Goal: Task Accomplishment & Management: Manage account settings

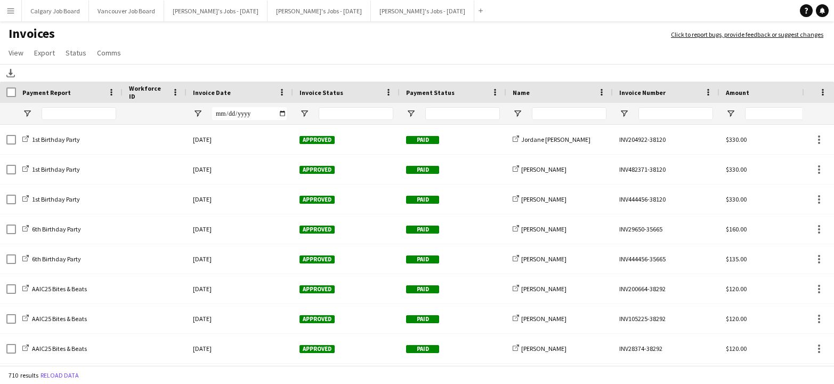
click at [12, 12] on app-icon "Menu" at bounding box center [10, 10] width 9 height 9
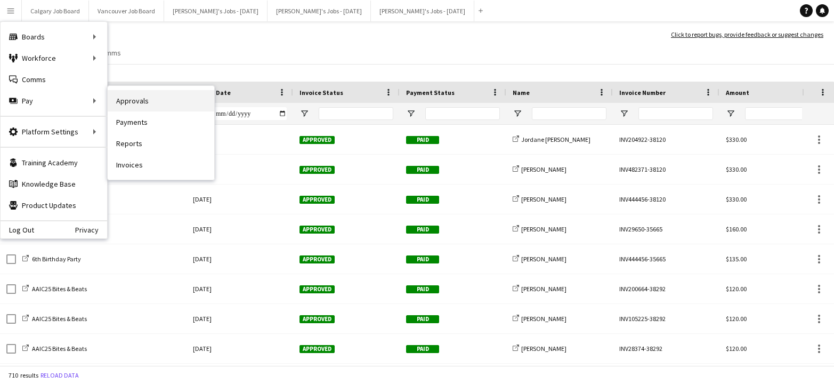
click at [150, 102] on link "Approvals" at bounding box center [161, 100] width 107 height 21
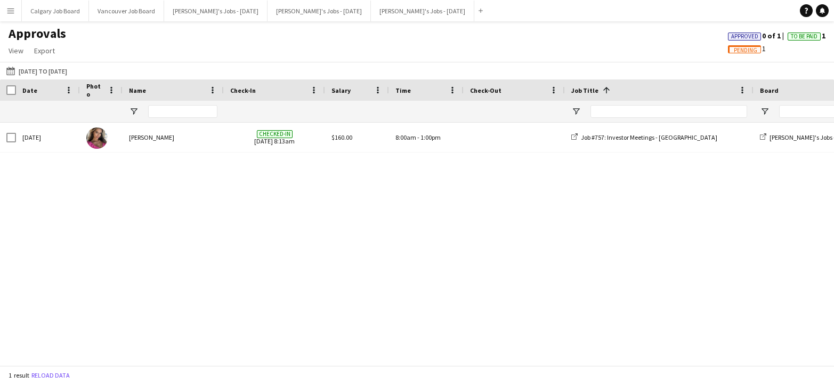
click at [742, 51] on span "Pending" at bounding box center [745, 50] width 23 height 7
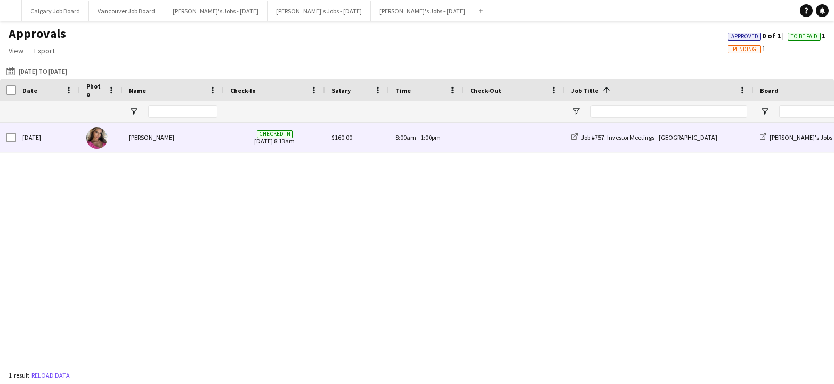
click at [207, 138] on div "[PERSON_NAME]" at bounding box center [173, 137] width 101 height 29
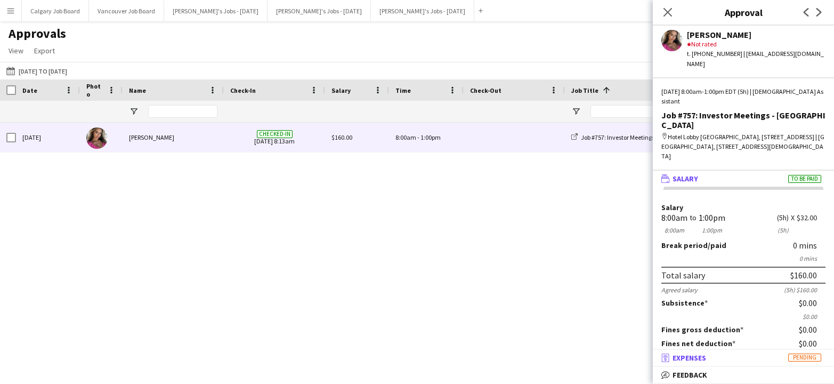
click at [704, 352] on mat-expansion-panel-header "receipt Expenses Pending" at bounding box center [743, 358] width 181 height 16
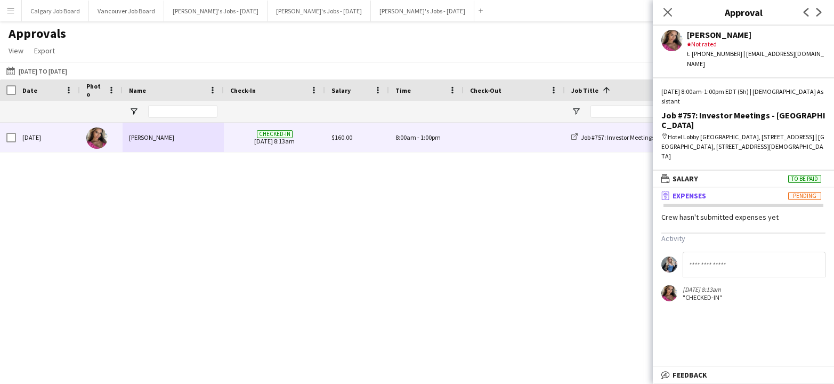
click at [546, 218] on div "[DATE] [PERSON_NAME] Checked-in [DATE] 8:13am $160.00 8:00am - 1:00pm Job #757:…" at bounding box center [417, 244] width 834 height 242
drag, startPoint x: 664, startPoint y: 13, endPoint x: 646, endPoint y: 19, distance: 18.4
click at [664, 13] on icon "Close pop-in" at bounding box center [667, 12] width 9 height 9
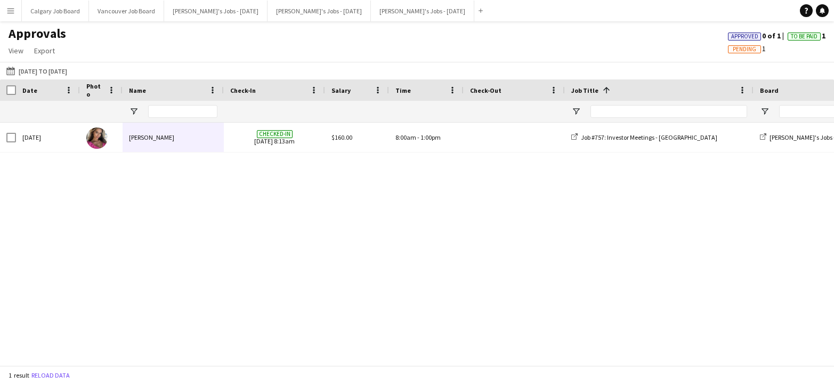
drag, startPoint x: 13, startPoint y: 11, endPoint x: 34, endPoint y: 77, distance: 69.3
click at [14, 11] on app-icon "Menu" at bounding box center [10, 10] width 9 height 9
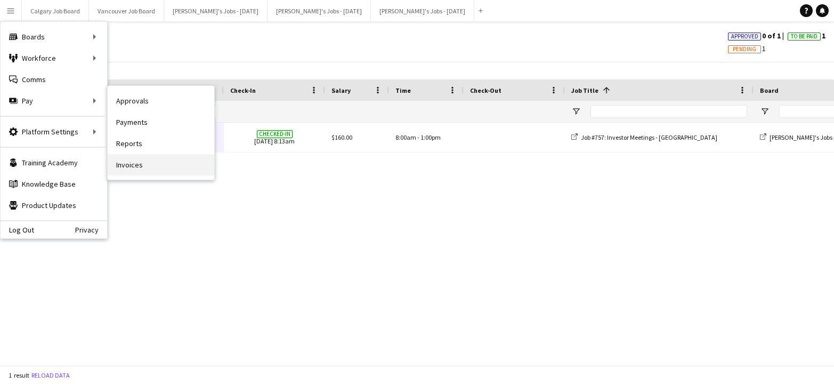
click at [141, 160] on link "Invoices" at bounding box center [161, 164] width 107 height 21
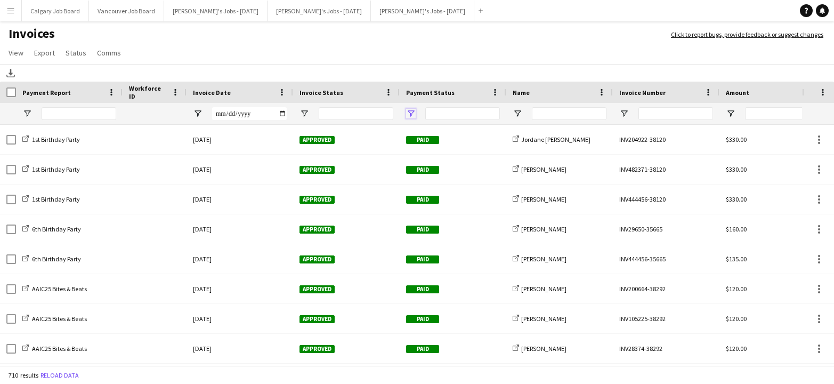
click at [407, 117] on span "Open Filter Menu" at bounding box center [411, 114] width 10 height 10
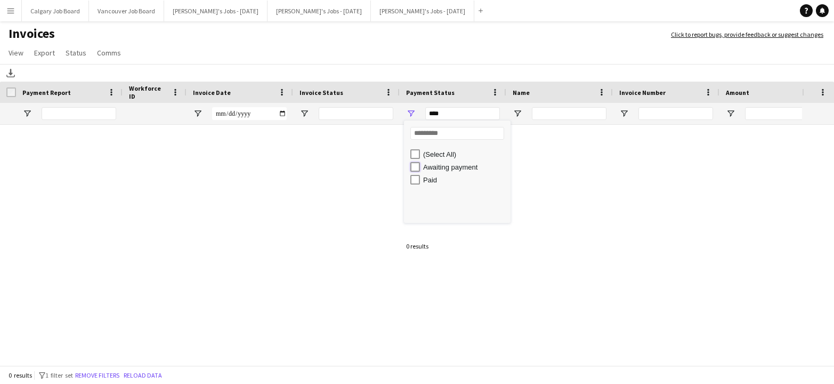
type input "**********"
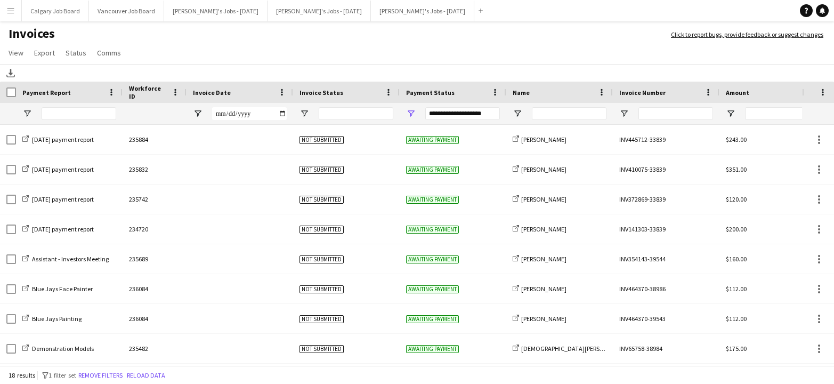
click at [396, 68] on div "Download" at bounding box center [417, 73] width 834 height 18
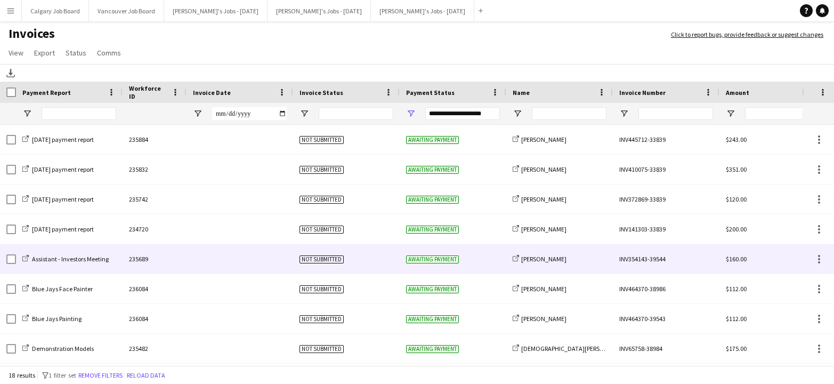
click at [273, 259] on div at bounding box center [239, 258] width 107 height 29
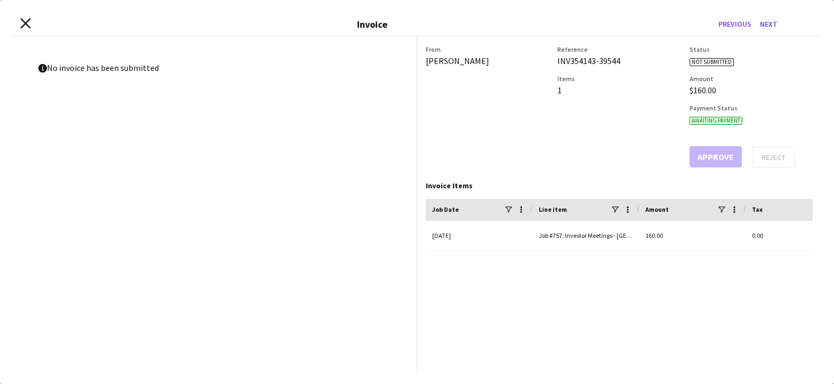
click at [24, 23] on icon "Close invoice dialog" at bounding box center [25, 24] width 10 height 10
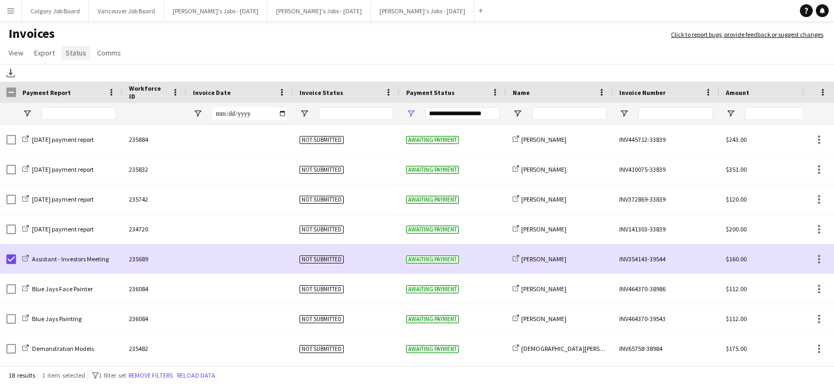
click at [76, 54] on span "Status" at bounding box center [76, 53] width 21 height 10
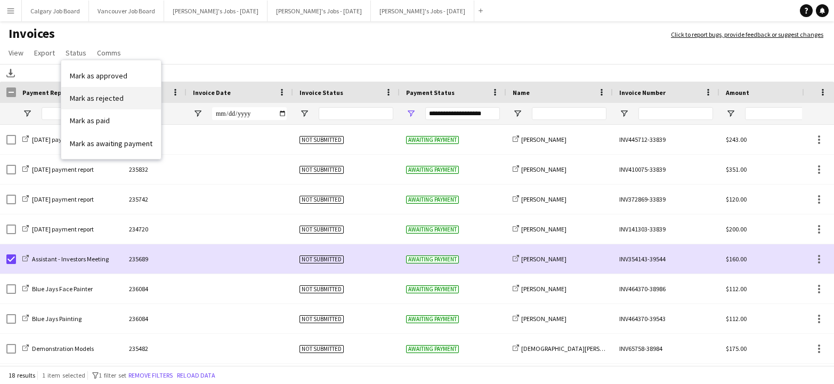
click at [124, 94] on link "Mark as rejected" at bounding box center [111, 98] width 100 height 22
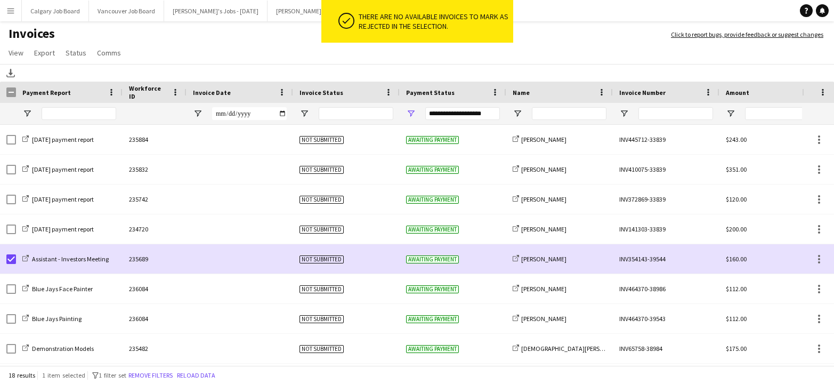
click at [320, 55] on app-page-menu "View Customise view Customise filters Reset Filters Reset View Reset All Export…" at bounding box center [417, 54] width 834 height 20
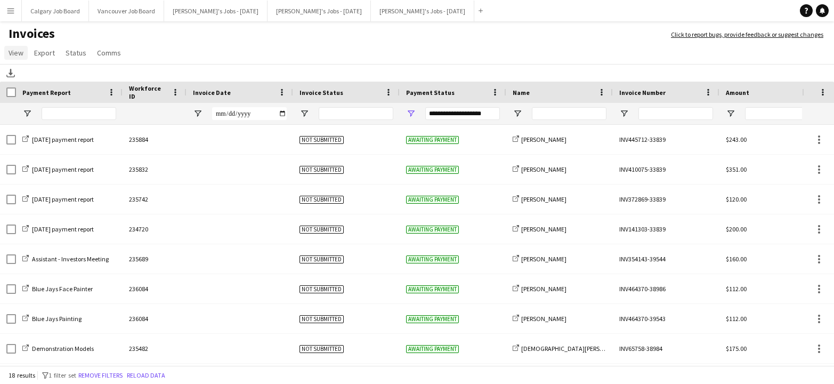
click at [26, 55] on link "View" at bounding box center [15, 53] width 23 height 14
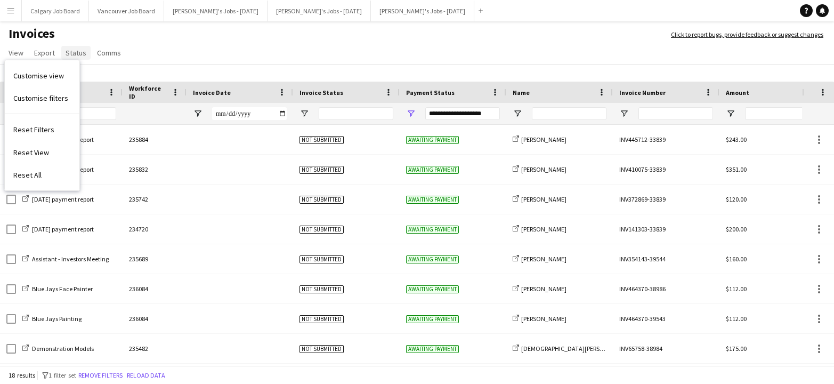
drag, startPoint x: 164, startPoint y: 43, endPoint x: 79, endPoint y: 47, distance: 84.9
click at [164, 43] on h1 "Invoices" at bounding box center [330, 35] width 660 height 18
click at [64, 50] on link "Status" at bounding box center [75, 53] width 29 height 14
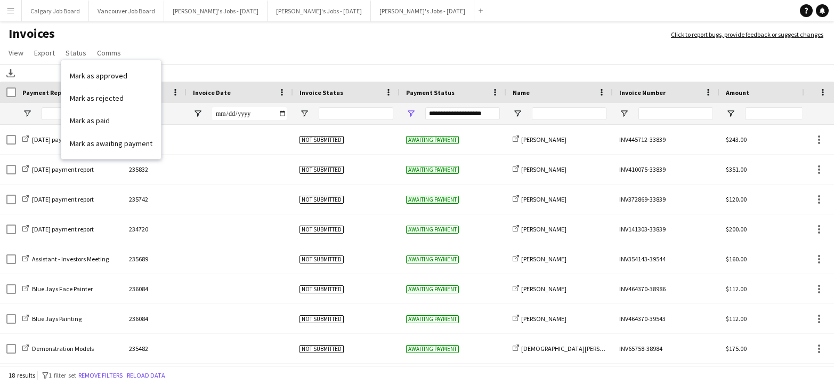
click at [230, 45] on app-page-menu "View Customise view Customise filters Reset Filters Reset View Reset All Export…" at bounding box center [417, 54] width 834 height 20
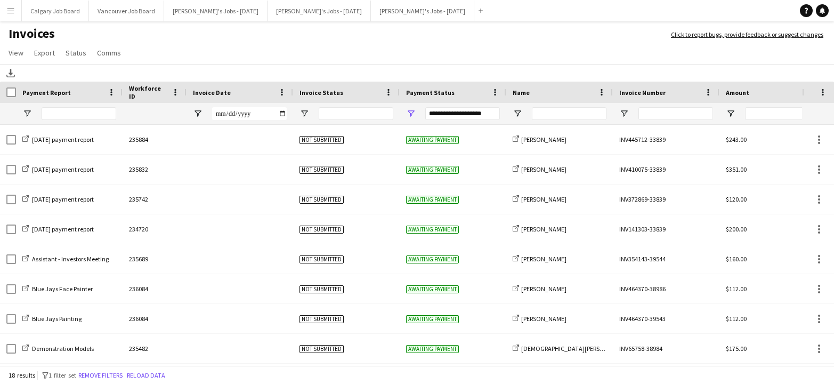
drag, startPoint x: 10, startPoint y: 10, endPoint x: 28, endPoint y: 38, distance: 33.3
click at [11, 11] on app-icon "Menu" at bounding box center [10, 10] width 9 height 9
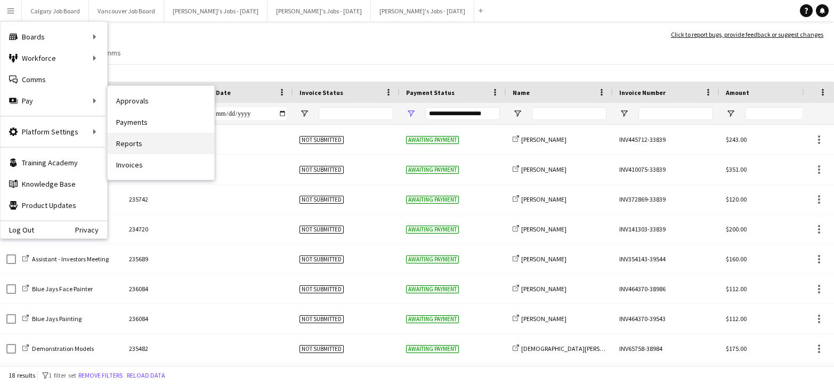
click at [148, 140] on link "Reports" at bounding box center [161, 143] width 107 height 21
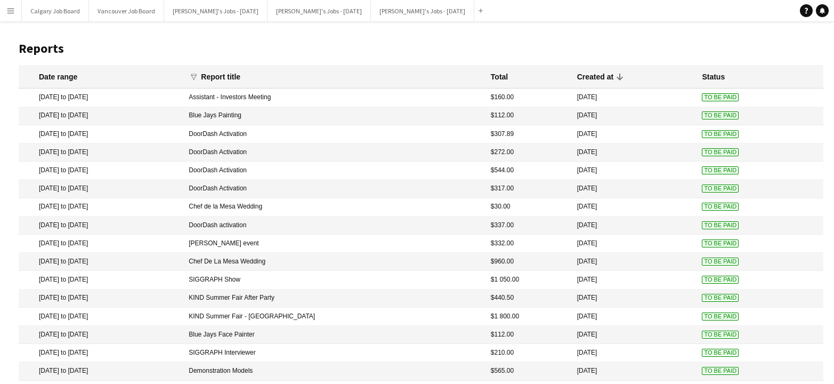
click at [173, 101] on mat-cell "[DATE] to [DATE]" at bounding box center [101, 97] width 165 height 18
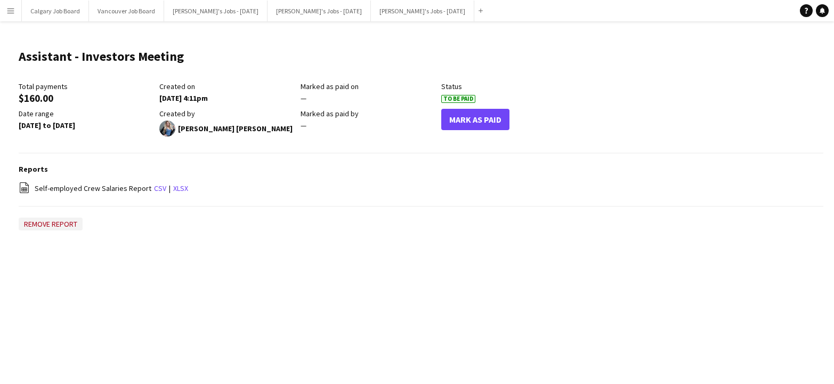
click at [53, 225] on button "Remove report" at bounding box center [51, 223] width 64 height 13
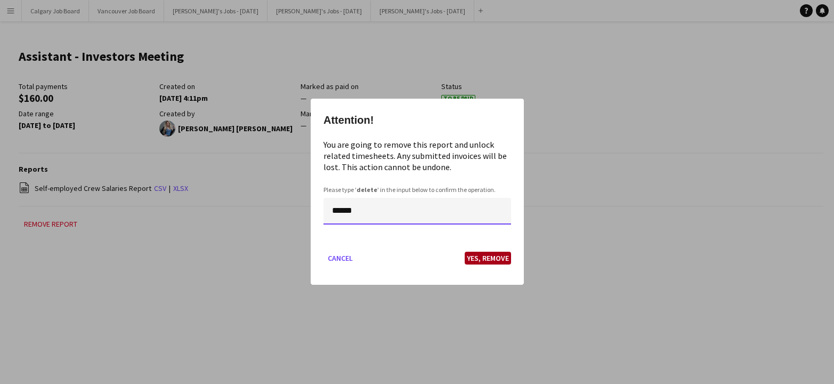
type input "******"
click at [497, 257] on button "Yes, Remove" at bounding box center [488, 258] width 46 height 13
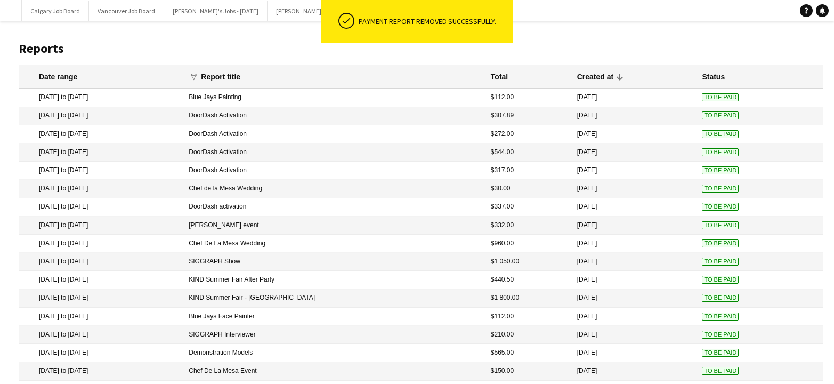
click at [12, 9] on app-icon "Menu" at bounding box center [10, 10] width 9 height 9
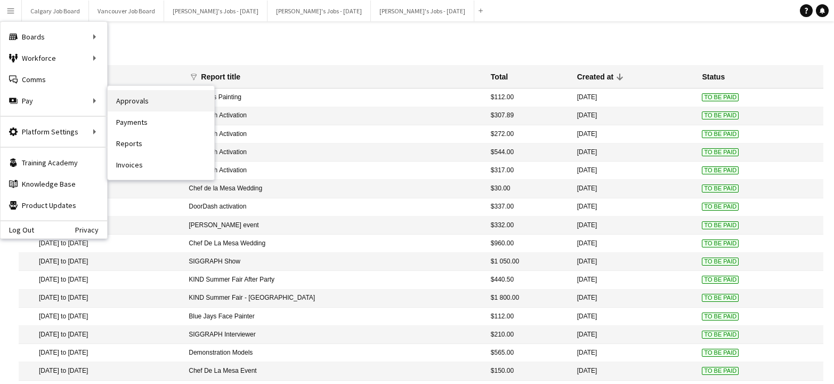
click at [119, 101] on link "Approvals" at bounding box center [161, 100] width 107 height 21
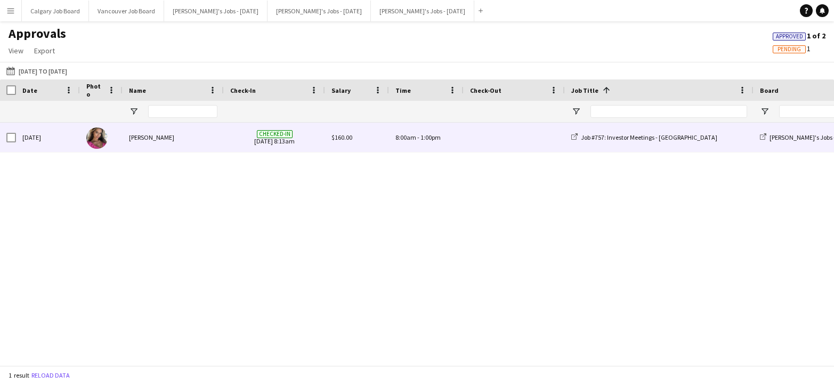
click at [186, 139] on div "[PERSON_NAME]" at bounding box center [173, 137] width 101 height 29
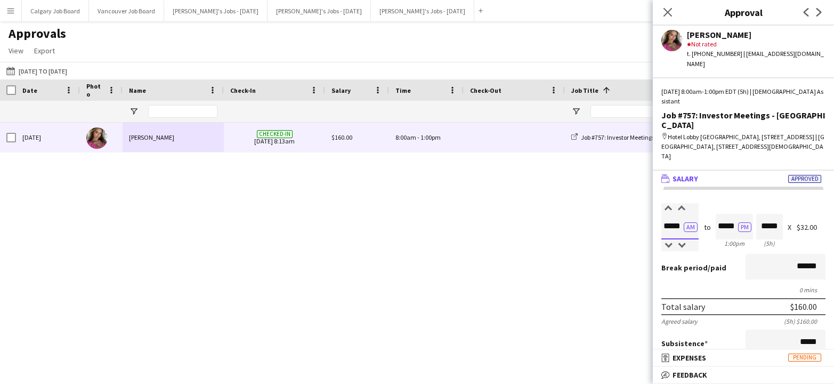
drag, startPoint x: 673, startPoint y: 218, endPoint x: 680, endPoint y: 217, distance: 6.9
click at [680, 217] on input "*****" at bounding box center [679, 227] width 37 height 26
type input "*****"
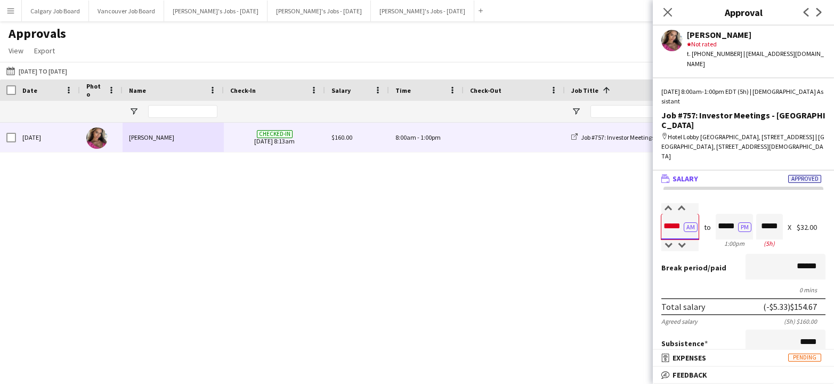
type input "*****"
click at [714, 254] on div "Break period /paid ******" at bounding box center [743, 268] width 164 height 28
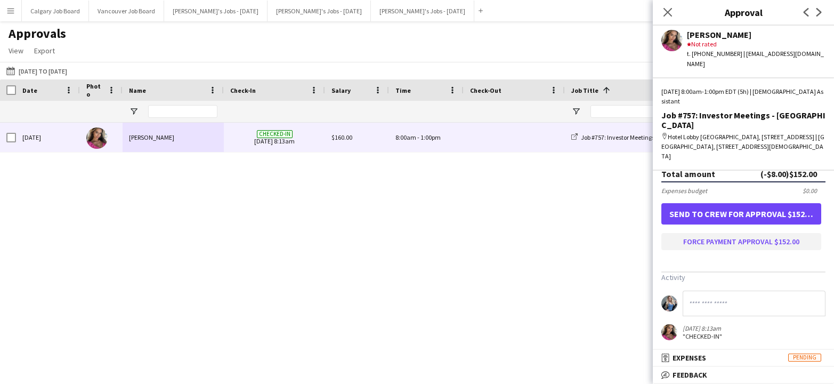
scroll to position [1, 0]
click at [721, 238] on button "Force payment approval $152.00" at bounding box center [741, 241] width 160 height 17
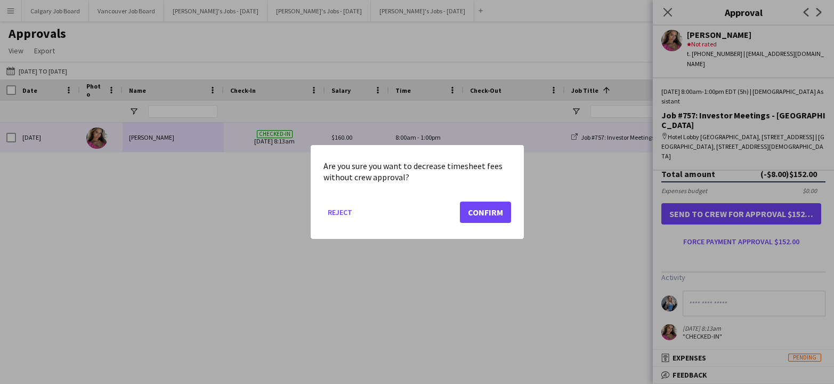
scroll to position [0, 0]
click at [494, 221] on button "Confirm" at bounding box center [485, 211] width 51 height 21
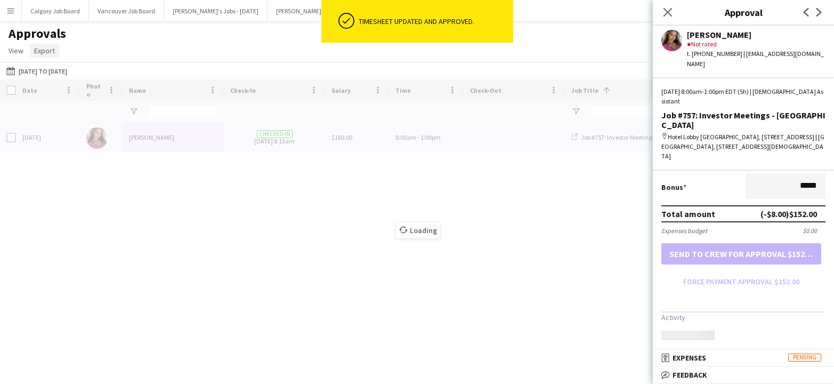
scroll to position [259, 0]
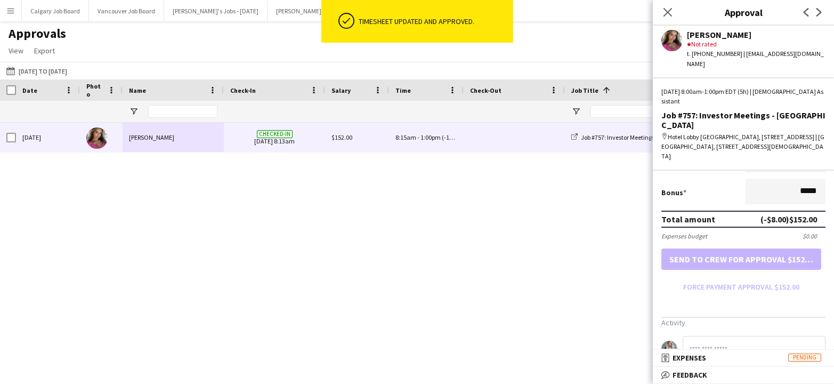
click at [10, 6] on app-icon "Menu" at bounding box center [10, 10] width 9 height 9
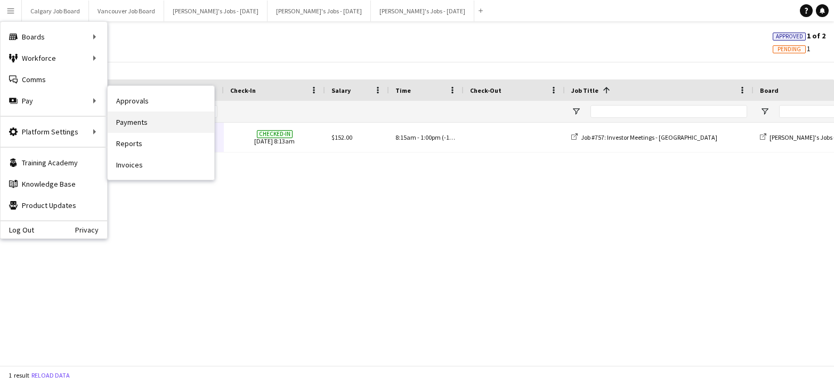
click at [148, 123] on link "Payments" at bounding box center [161, 121] width 107 height 21
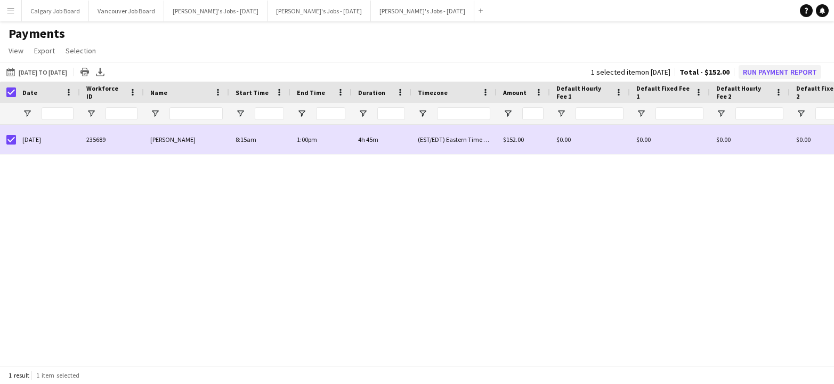
click at [775, 70] on button "Run Payment Report" at bounding box center [779, 72] width 83 height 14
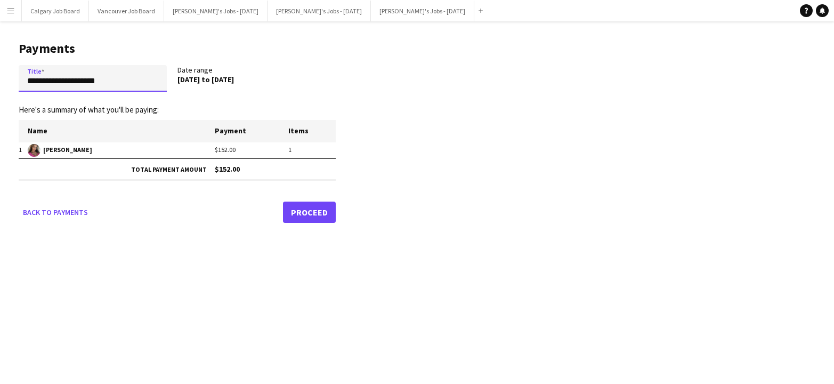
drag, startPoint x: 113, startPoint y: 83, endPoint x: 27, endPoint y: 82, distance: 85.8
click at [22, 80] on input "**********" at bounding box center [93, 78] width 148 height 27
type input "**********"
click at [309, 206] on link "Proceed" at bounding box center [309, 211] width 53 height 21
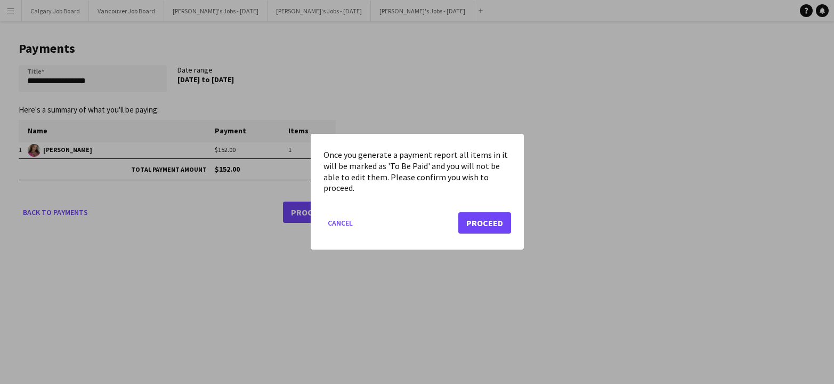
click at [481, 220] on button "Proceed" at bounding box center [484, 223] width 53 height 21
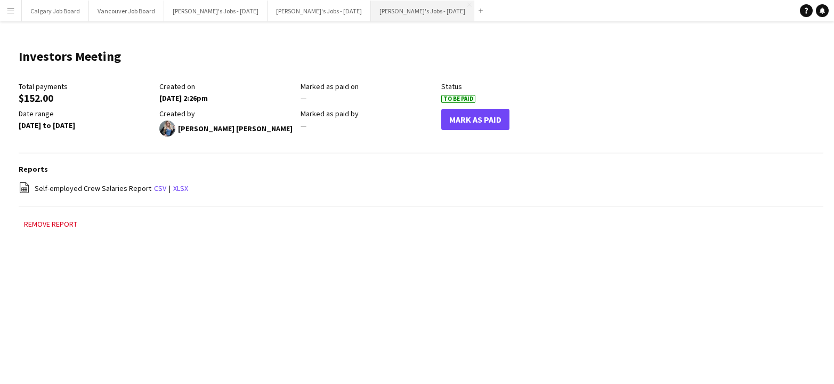
click at [424, 14] on button "[PERSON_NAME]'s Jobs - [DATE] Close" at bounding box center [422, 11] width 103 height 21
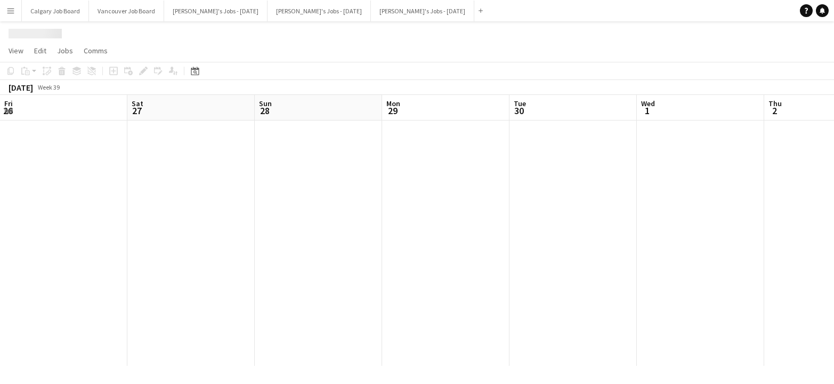
scroll to position [0, 366]
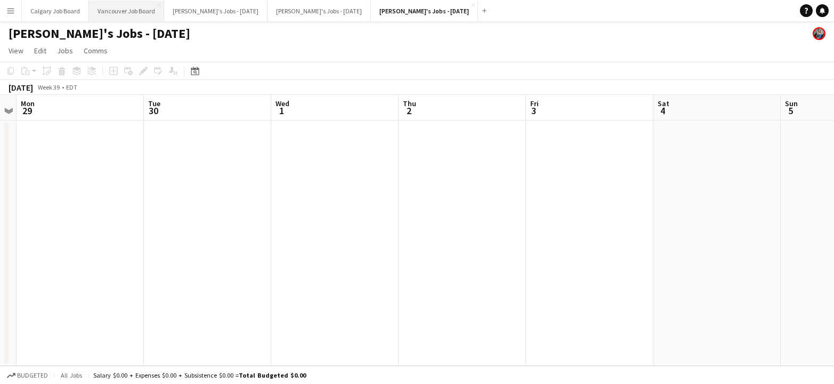
click at [124, 17] on button "Vancouver Job Board Close" at bounding box center [126, 11] width 75 height 21
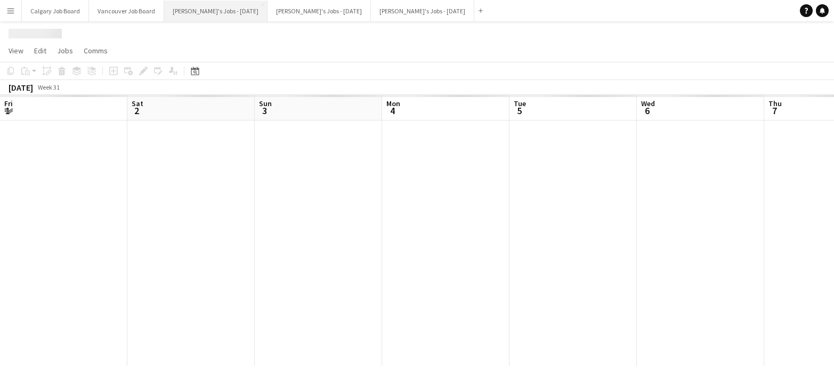
scroll to position [0, 222]
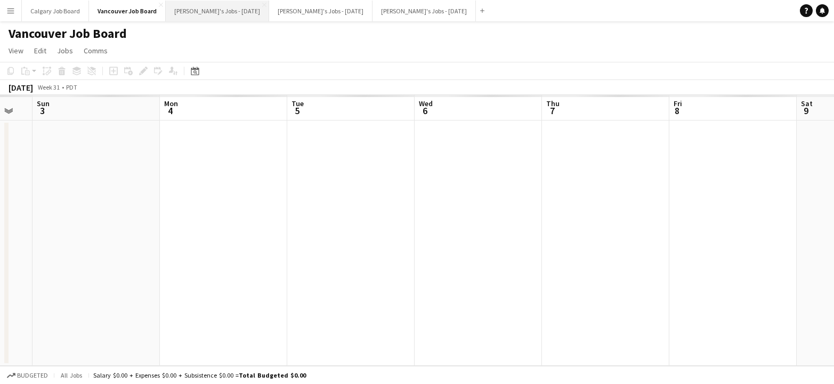
click at [250, 15] on button "[PERSON_NAME]'s Jobs - [DATE] Close" at bounding box center [217, 11] width 103 height 21
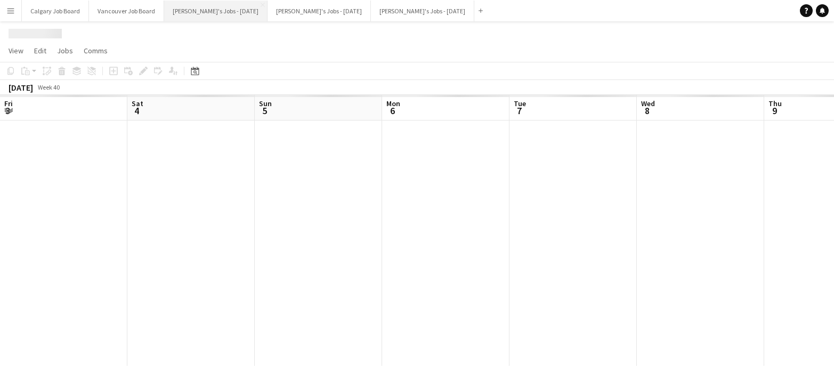
scroll to position [0, 322]
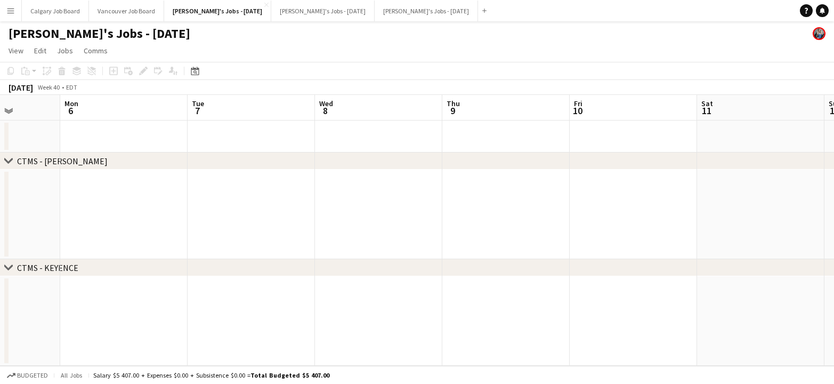
click at [13, 10] on app-icon "Menu" at bounding box center [10, 10] width 9 height 9
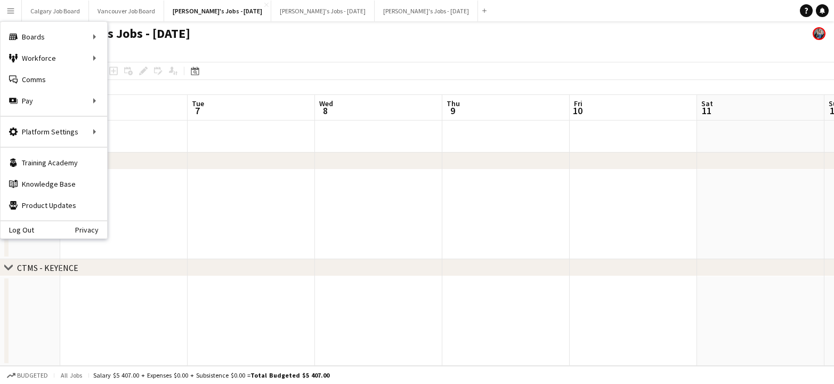
click at [219, 48] on app-page-menu "View Day view expanded Day view collapsed Month view Date picker Jump to [DATE]…" at bounding box center [417, 52] width 834 height 20
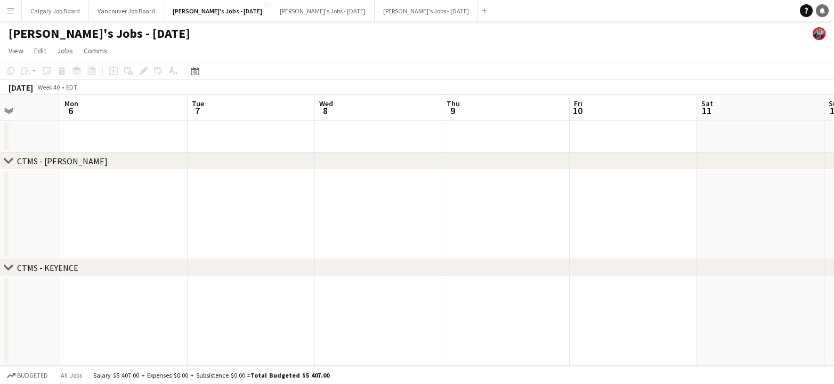
click at [821, 11] on icon at bounding box center [821, 9] width 5 height 5
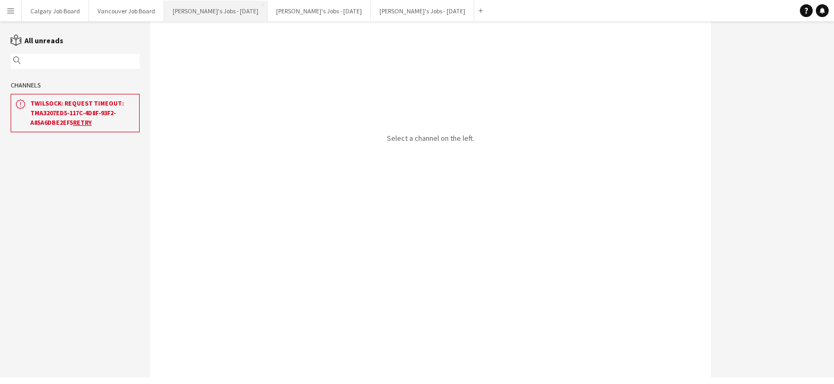
click at [177, 13] on button "[PERSON_NAME]'s Jobs - [DATE] Close" at bounding box center [215, 11] width 103 height 21
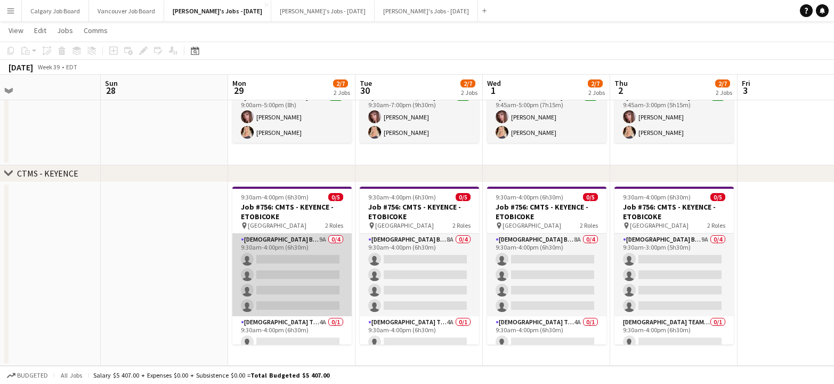
scroll to position [0, 418]
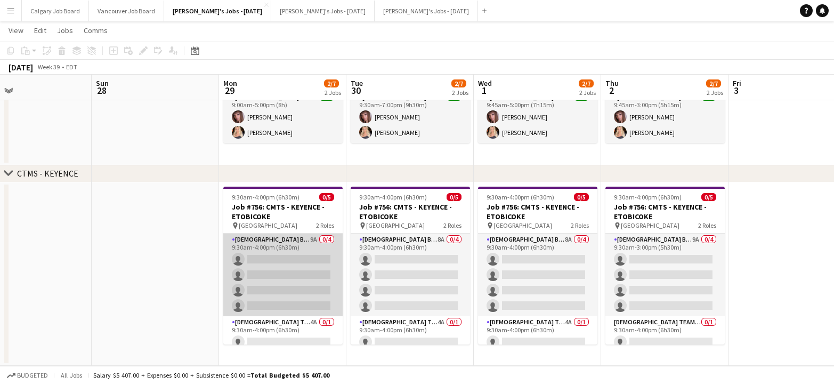
click at [272, 258] on app-card-role "[DEMOGRAPHIC_DATA] Brand Ambassador 9A 0/4 9:30am-4:00pm (6h30m) single-neutral…" at bounding box center [282, 274] width 119 height 83
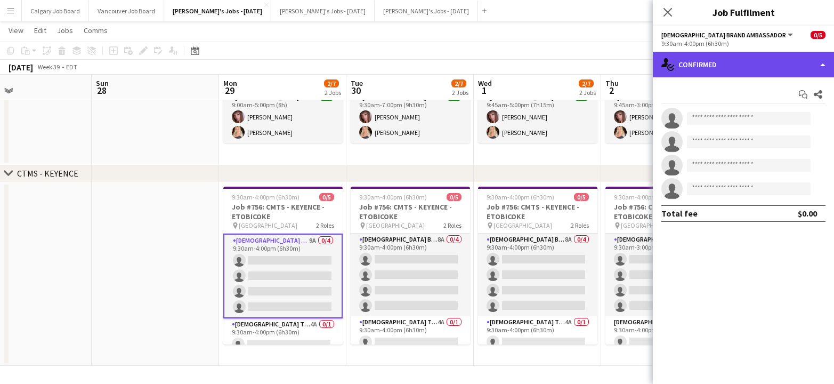
click at [760, 62] on div "single-neutral-actions-check-2 Confirmed" at bounding box center [743, 65] width 181 height 26
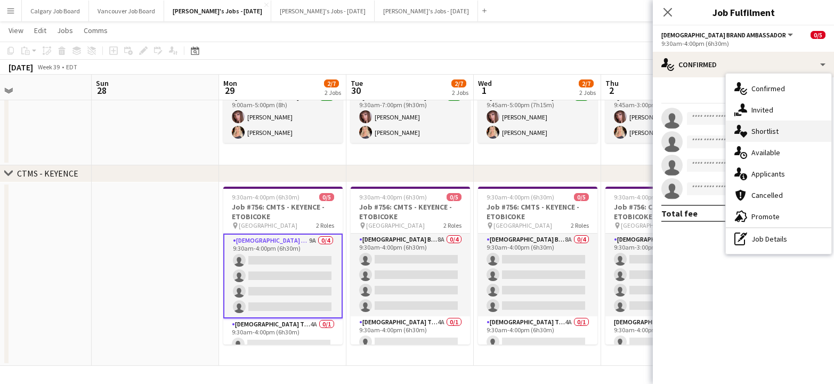
click at [790, 133] on div "single-neutral-actions-heart Shortlist" at bounding box center [778, 130] width 105 height 21
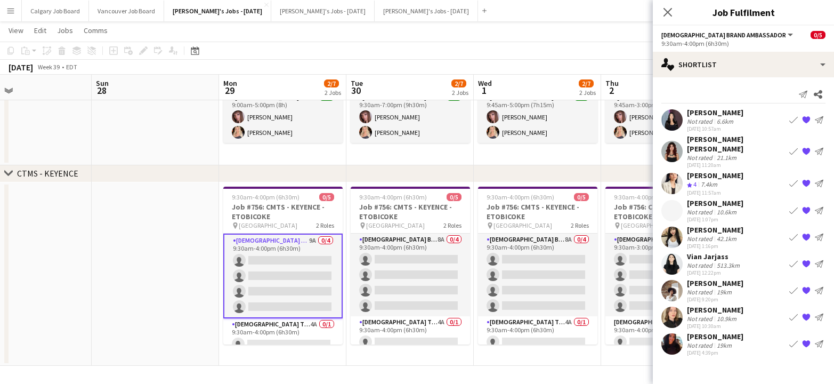
scroll to position [128, 0]
click at [699, 124] on div "Not rated" at bounding box center [701, 121] width 28 height 8
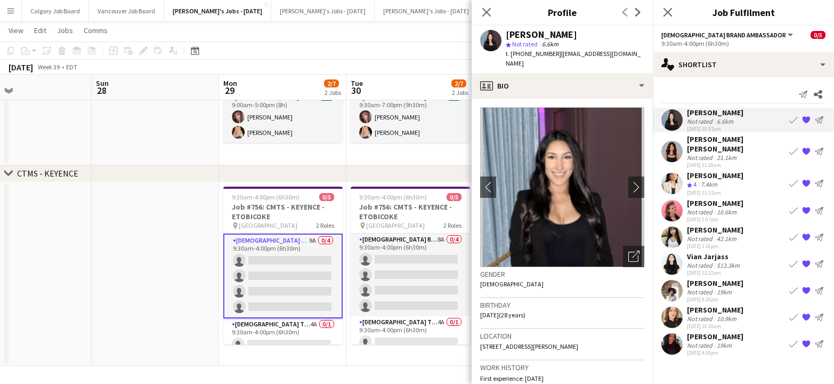
drag, startPoint x: 554, startPoint y: 54, endPoint x: 621, endPoint y: 53, distance: 67.7
click at [621, 53] on div "[PERSON_NAME] star Not rated 6.6km t. [PHONE_NUMBER] | [EMAIL_ADDRESS][DOMAIN_N…" at bounding box center [562, 49] width 181 height 47
copy span "[EMAIL_ADDRESS][DOMAIN_NAME]"
click at [727, 231] on div "[PERSON_NAME]" at bounding box center [715, 230] width 56 height 10
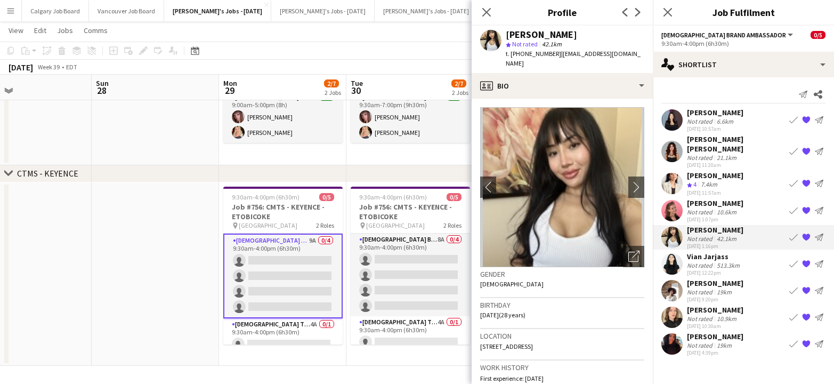
drag, startPoint x: 554, startPoint y: 54, endPoint x: 661, endPoint y: 82, distance: 111.0
click at [622, 52] on div "[PERSON_NAME] star Not rated 42.1km t. [PHONE_NUMBER] | [EMAIL_ADDRESS][DOMAIN_…" at bounding box center [562, 49] width 181 height 47
copy span "[EMAIL_ADDRESS][DOMAIN_NAME]"
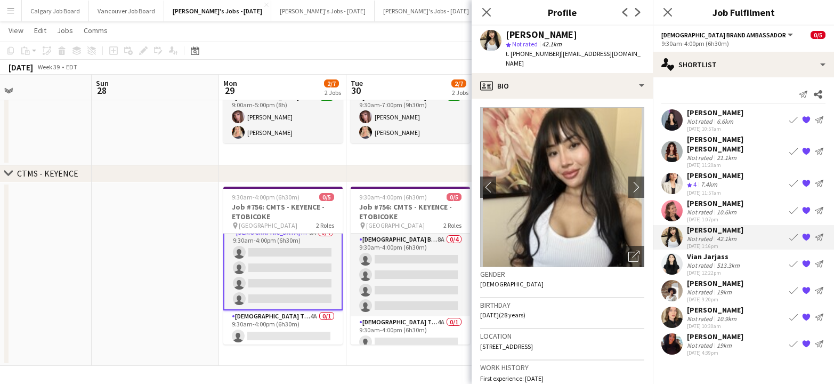
click at [274, 333] on app-card-role "[DEMOGRAPHIC_DATA] Team Leader 4A 0/1 9:30am-4:00pm (6h30m) single-neutral-acti…" at bounding box center [282, 328] width 119 height 36
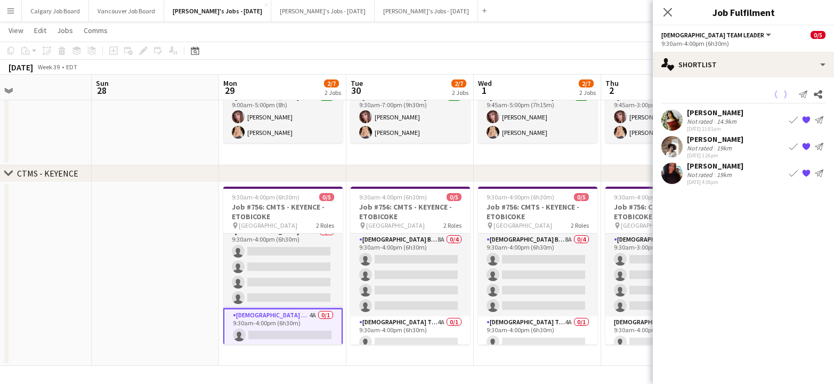
scroll to position [128, 0]
drag, startPoint x: 707, startPoint y: 191, endPoint x: 700, endPoint y: 120, distance: 70.7
click at [700, 120] on div "Not rated" at bounding box center [701, 121] width 28 height 8
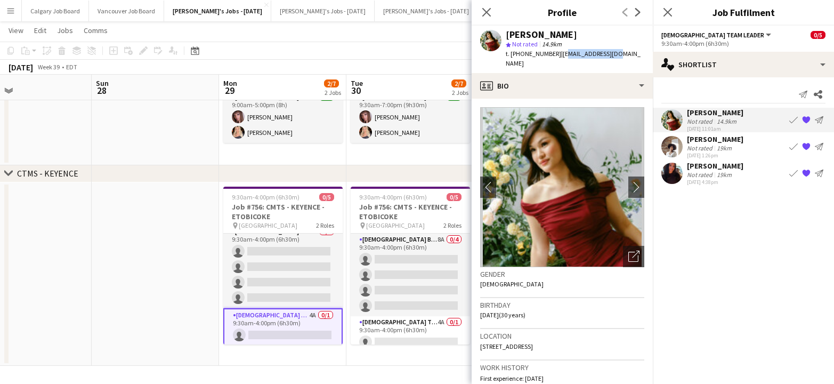
drag, startPoint x: 700, startPoint y: 120, endPoint x: 608, endPoint y: 53, distance: 113.5
click at [608, 53] on span "| [EMAIL_ADDRESS][DOMAIN_NAME]" at bounding box center [573, 59] width 135 height 18
click at [607, 53] on span "| [EMAIL_ADDRESS][DOMAIN_NAME]" at bounding box center [573, 59] width 135 height 18
drag, startPoint x: 607, startPoint y: 53, endPoint x: 631, endPoint y: 53, distance: 23.4
click at [631, 53] on app-profile-header "[PERSON_NAME] star Not rated 14.9km t. [PHONE_NUMBER] | [EMAIL_ADDRESS][DOMAIN_…" at bounding box center [562, 49] width 181 height 47
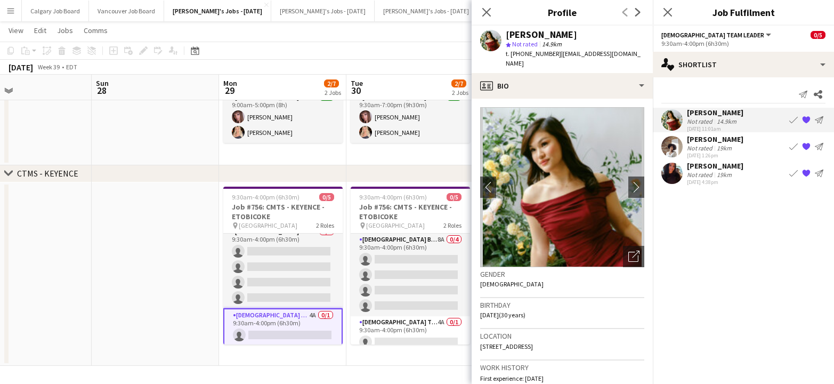
copy span "[EMAIL_ADDRESS][DOMAIN_NAME]"
click at [692, 140] on div "[PERSON_NAME]" at bounding box center [715, 139] width 56 height 10
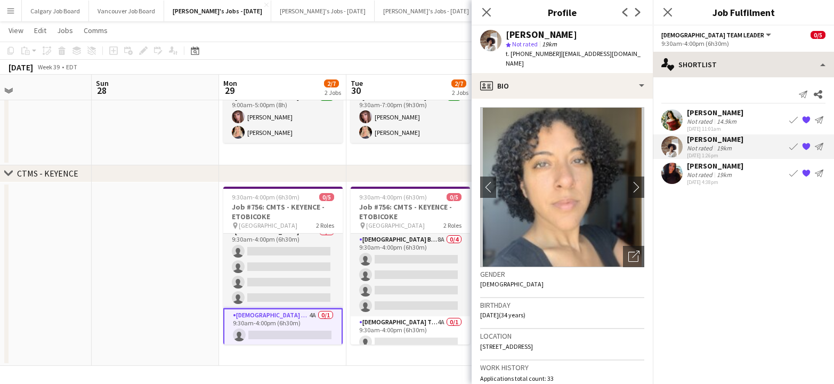
drag, startPoint x: 554, startPoint y: 55, endPoint x: 654, endPoint y: 53, distance: 100.2
click at [654, 53] on body "Menu Boards Boards Boards All jobs Status Workforce Workforce My Workforce Recr…" at bounding box center [417, 128] width 834 height 512
drag, startPoint x: 641, startPoint y: 54, endPoint x: 620, endPoint y: 55, distance: 21.3
click at [639, 54] on div "[PERSON_NAME]-Lazou star Not rated 19km t. [PHONE_NUMBER] | [EMAIL_ADDRESS][DOM…" at bounding box center [562, 49] width 181 height 47
drag, startPoint x: 555, startPoint y: 53, endPoint x: 647, endPoint y: 54, distance: 91.6
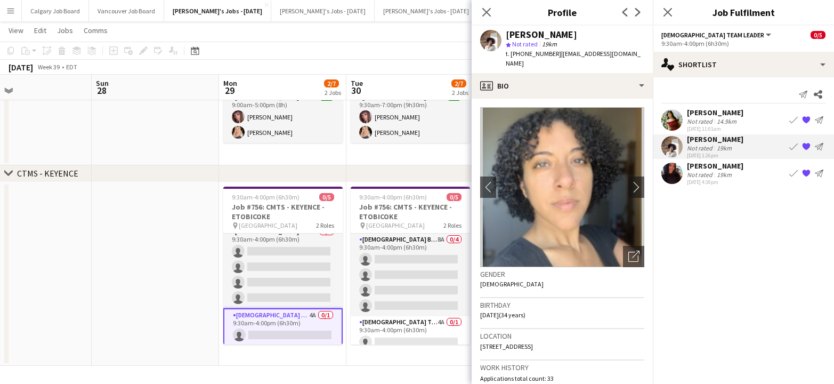
click at [647, 54] on app-profile-header "[PERSON_NAME]-Lazou star Not rated 19km t. [PHONE_NUMBER] | [EMAIL_ADDRESS][DOM…" at bounding box center [562, 49] width 181 height 47
copy span "[EMAIL_ADDRESS][DOMAIN_NAME]"
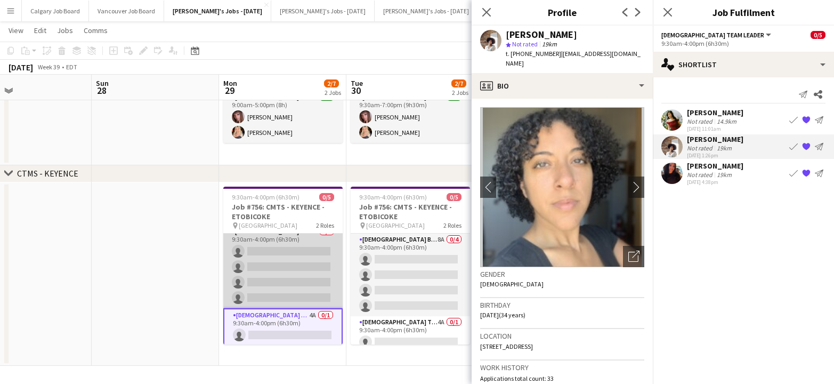
click at [303, 259] on app-card-role "[DEMOGRAPHIC_DATA] Brand Ambassador 9A 0/4 9:30am-4:00pm (6h30m) single-neutral…" at bounding box center [282, 266] width 119 height 83
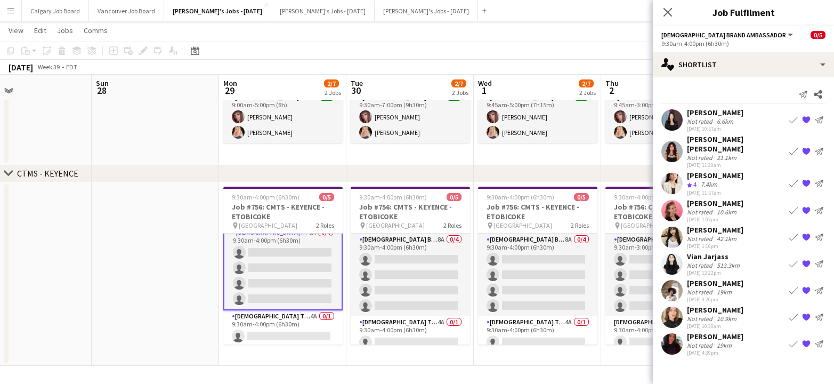
click at [696, 182] on span "4" at bounding box center [694, 184] width 3 height 8
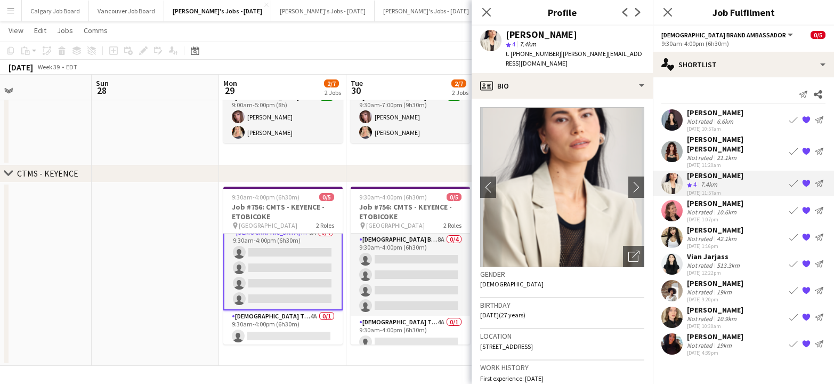
drag, startPoint x: 554, startPoint y: 52, endPoint x: 636, endPoint y: 52, distance: 82.1
click at [636, 52] on div "[PERSON_NAME] 4 7.4km t. [PHONE_NUMBER] | [PERSON_NAME][EMAIL_ADDRESS][DOMAIN_N…" at bounding box center [562, 49] width 181 height 47
copy span "[PERSON_NAME][EMAIL_ADDRESS][DOMAIN_NAME]"
click at [703, 314] on div "[PERSON_NAME]" at bounding box center [715, 310] width 56 height 10
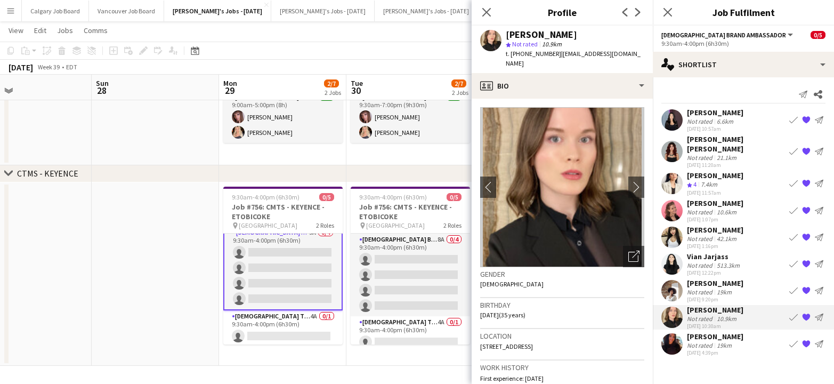
drag, startPoint x: 554, startPoint y: 56, endPoint x: 608, endPoint y: 53, distance: 54.4
click at [608, 53] on div "[PERSON_NAME] star Not rated 10.9km t. [PHONE_NUMBER] | [EMAIL_ADDRESS][DOMAIN_…" at bounding box center [562, 49] width 181 height 47
copy span "[EMAIL_ADDRESS][DOMAIN_NAME]"
click at [708, 210] on div "Not rated" at bounding box center [701, 212] width 28 height 8
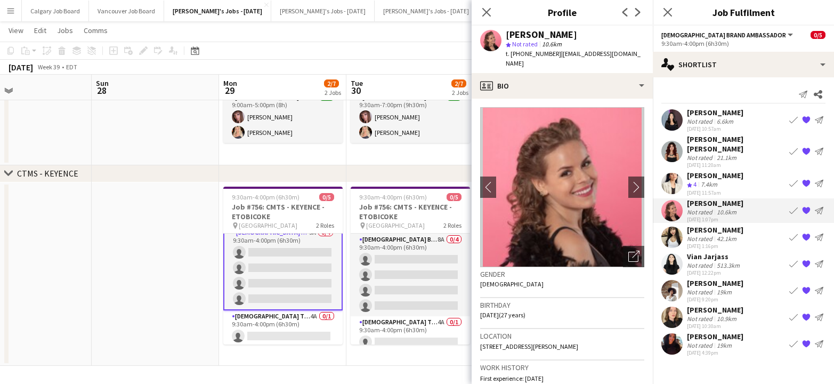
drag, startPoint x: 554, startPoint y: 54, endPoint x: 620, endPoint y: 54, distance: 66.1
click at [620, 54] on div "[PERSON_NAME] star Not rated 10.6km t. [PHONE_NUMBER] | [EMAIL_ADDRESS][DOMAIN_…" at bounding box center [562, 49] width 181 height 47
copy span "[EMAIL_ADDRESS][DOMAIN_NAME]"
click at [721, 285] on div "[PERSON_NAME]" at bounding box center [715, 283] width 56 height 10
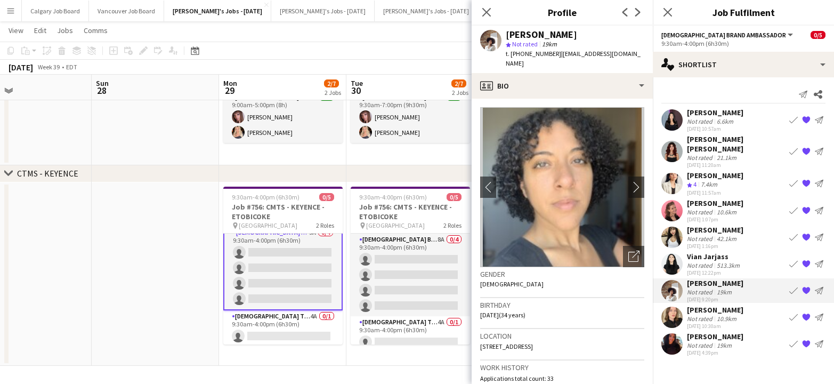
scroll to position [1, 0]
